Goal: Browse casually

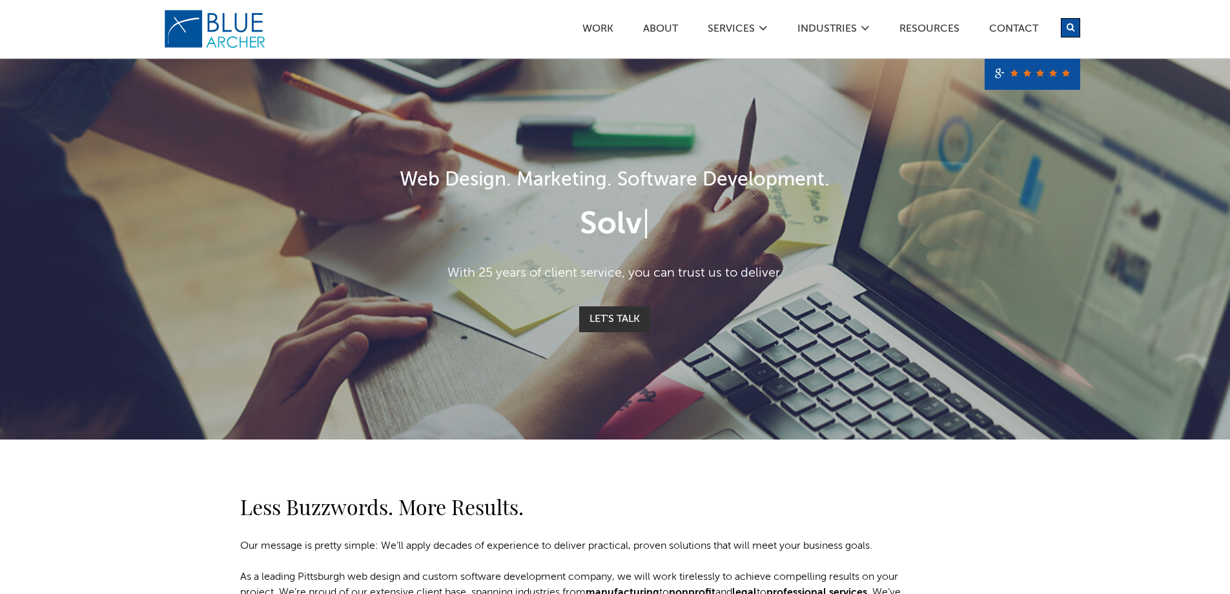
click at [319, 223] on div "Solv |" at bounding box center [615, 224] width 749 height 31
drag, startPoint x: 319, startPoint y: 223, endPoint x: 484, endPoint y: 279, distance: 174.0
click at [484, 279] on div "Web Design. Marketing. Software Development. Solve devel | With 25 years of cli…" at bounding box center [615, 249] width 775 height 166
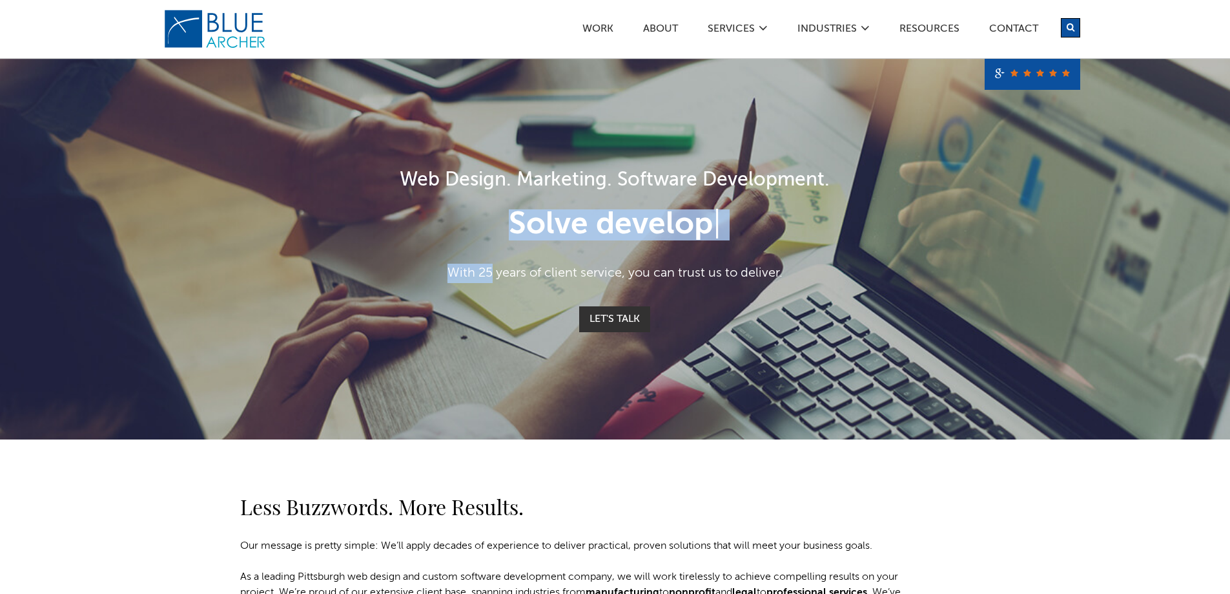
click at [484, 279] on p "With 25 years of client service, you can trust us to deliver." at bounding box center [615, 273] width 749 height 19
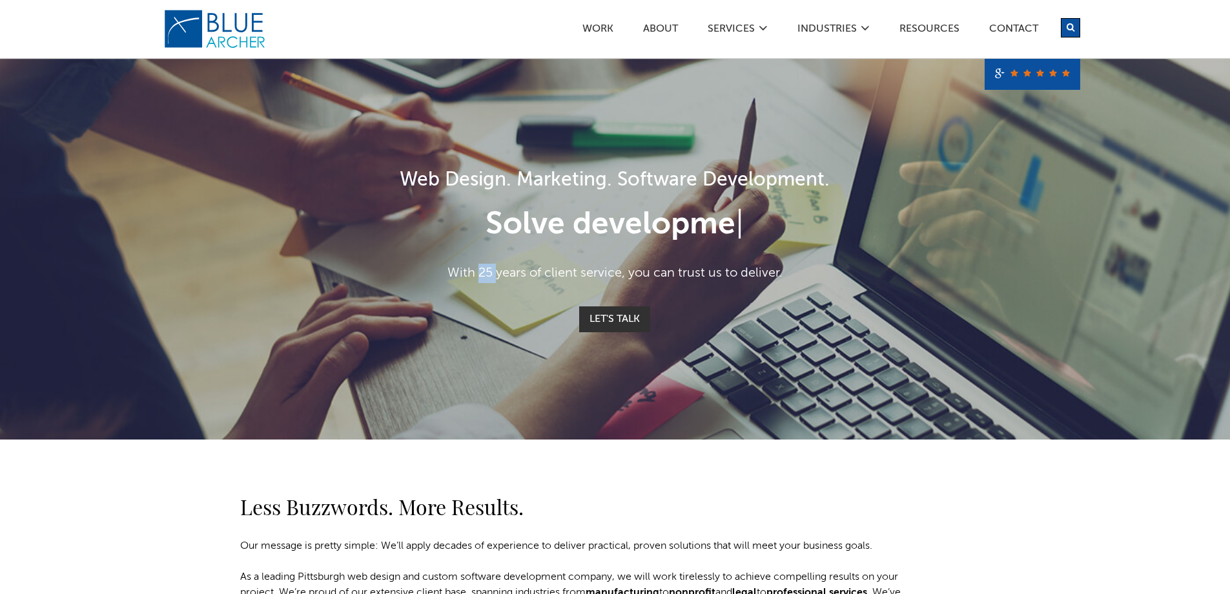
click at [484, 279] on p "With 25 years of client service, you can trust us to deliver." at bounding box center [615, 273] width 749 height 19
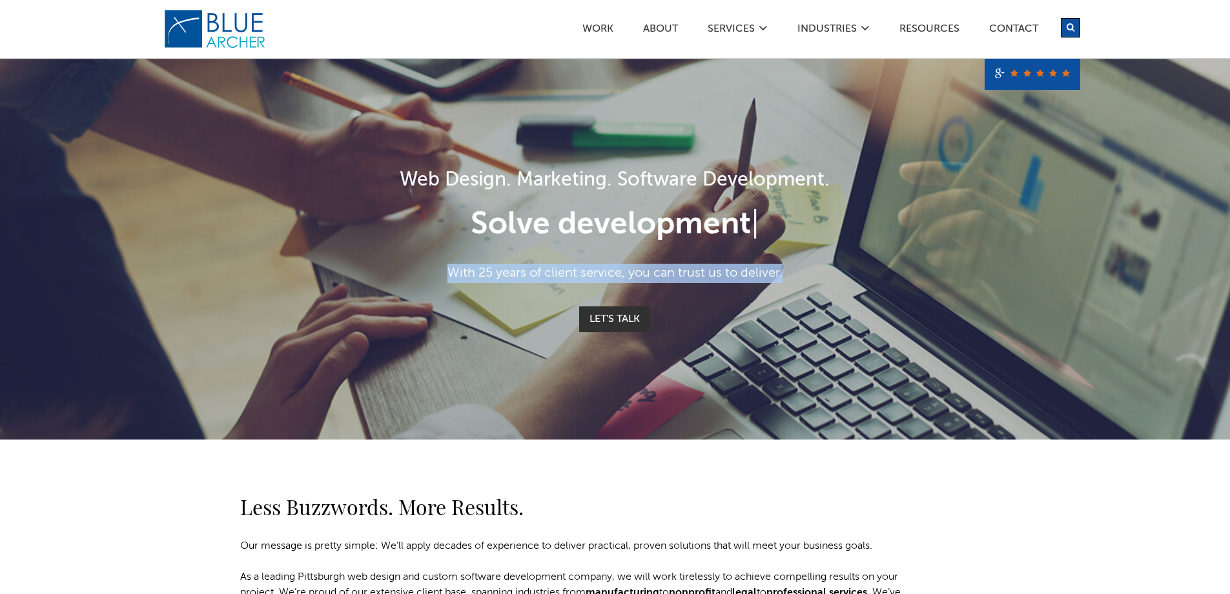
click at [484, 279] on p "With 25 years of client service, you can trust us to deliver." at bounding box center [615, 273] width 749 height 19
click at [613, 269] on p "With 25 years of client service, you can trust us to deliver." at bounding box center [615, 273] width 749 height 19
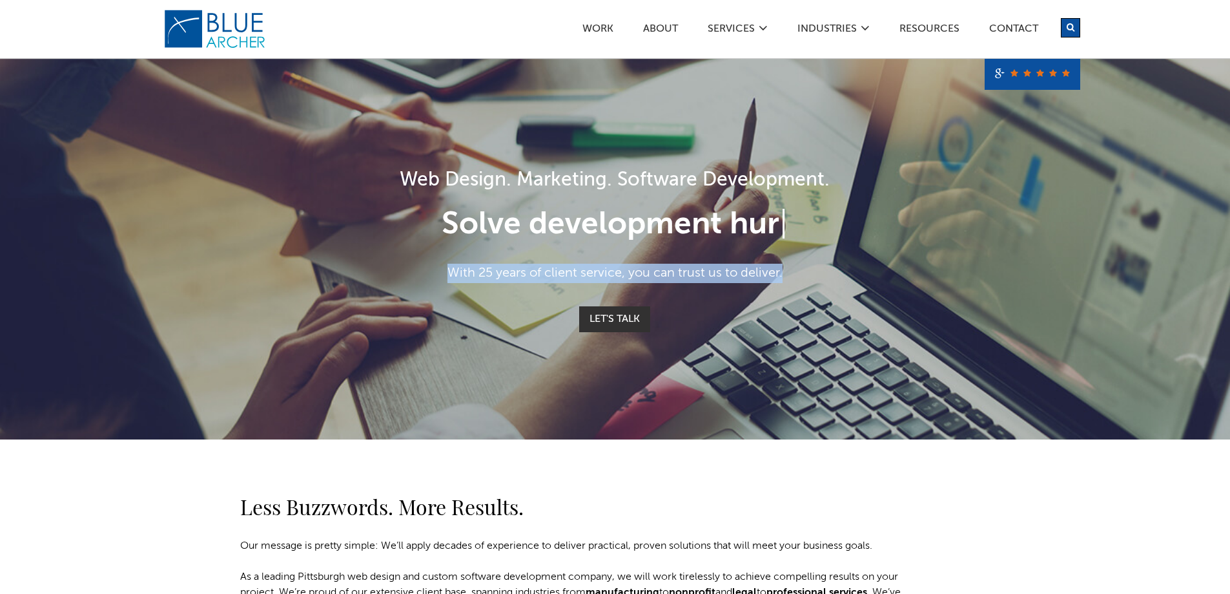
click at [613, 269] on p "With 25 years of client service, you can trust us to deliver." at bounding box center [615, 273] width 749 height 19
